Goal: Information Seeking & Learning: Learn about a topic

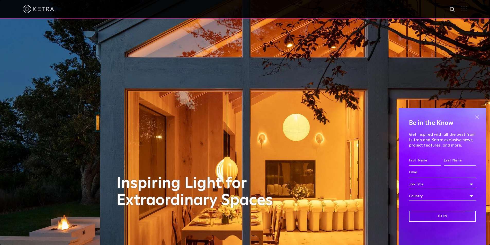
click at [478, 115] on span at bounding box center [477, 117] width 8 height 8
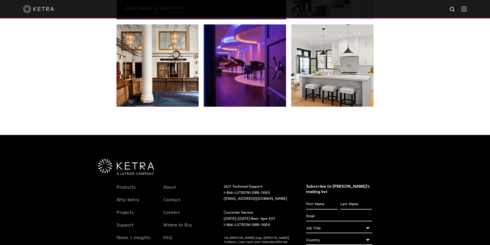
scroll to position [1080, 0]
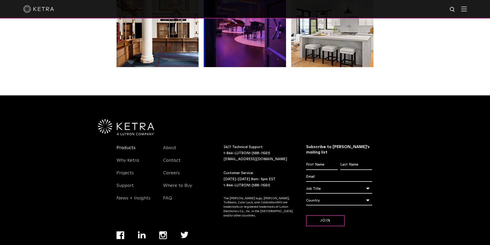
click at [129, 145] on link "Products" at bounding box center [126, 151] width 19 height 12
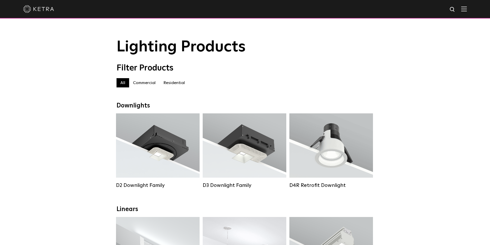
click at [171, 85] on label "Residential" at bounding box center [173, 82] width 29 height 9
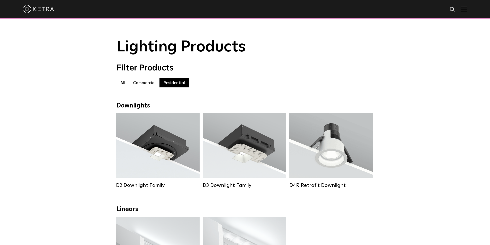
click at [146, 84] on label "Commercial" at bounding box center [144, 82] width 30 height 9
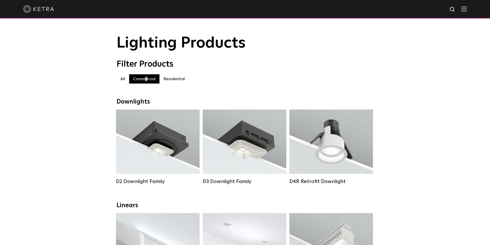
scroll to position [129, 0]
